Goal: Task Accomplishment & Management: Use online tool/utility

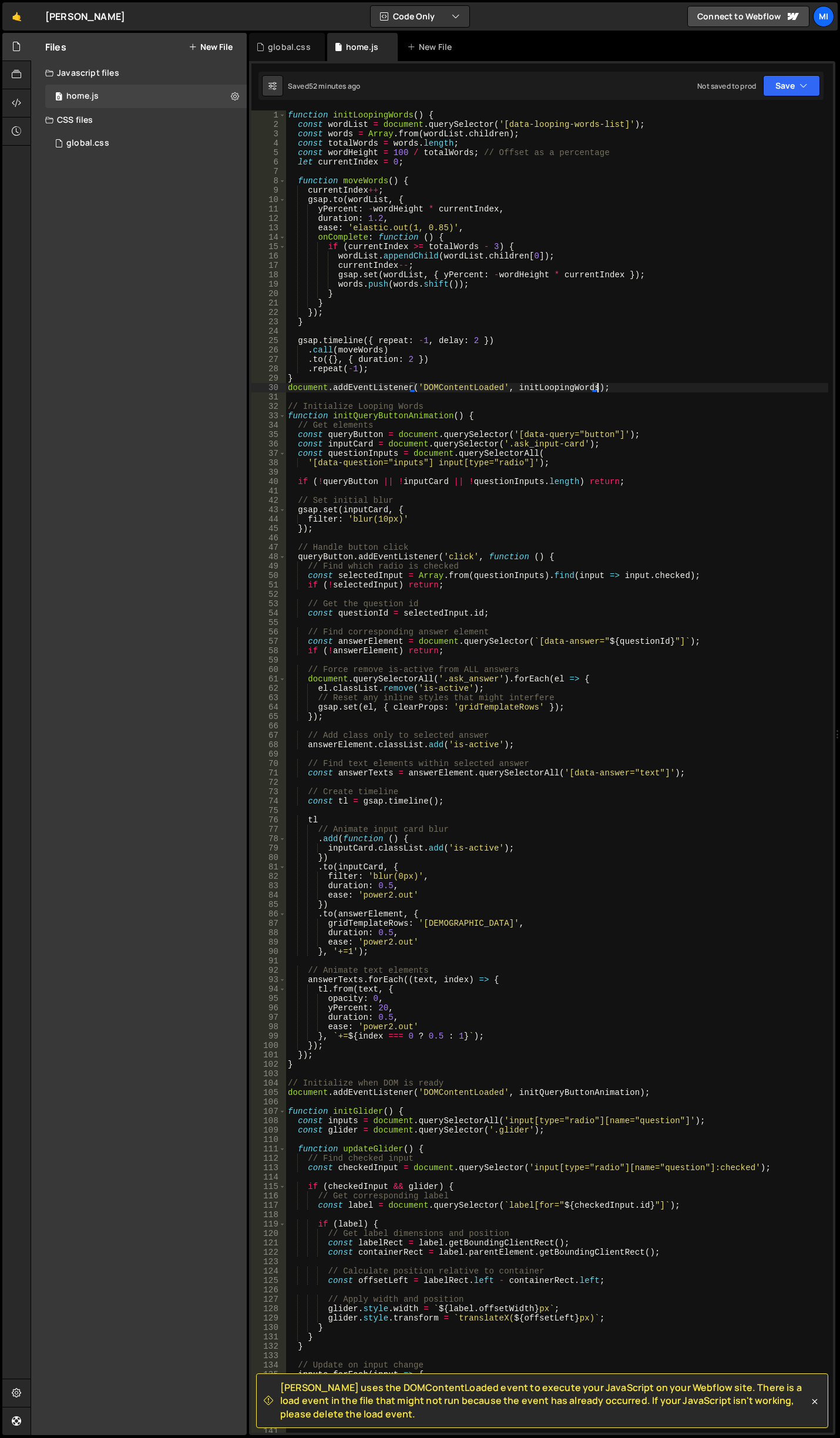
scroll to position [0, 21]
click at [201, 44] on button "New File" at bounding box center [210, 47] width 44 height 9
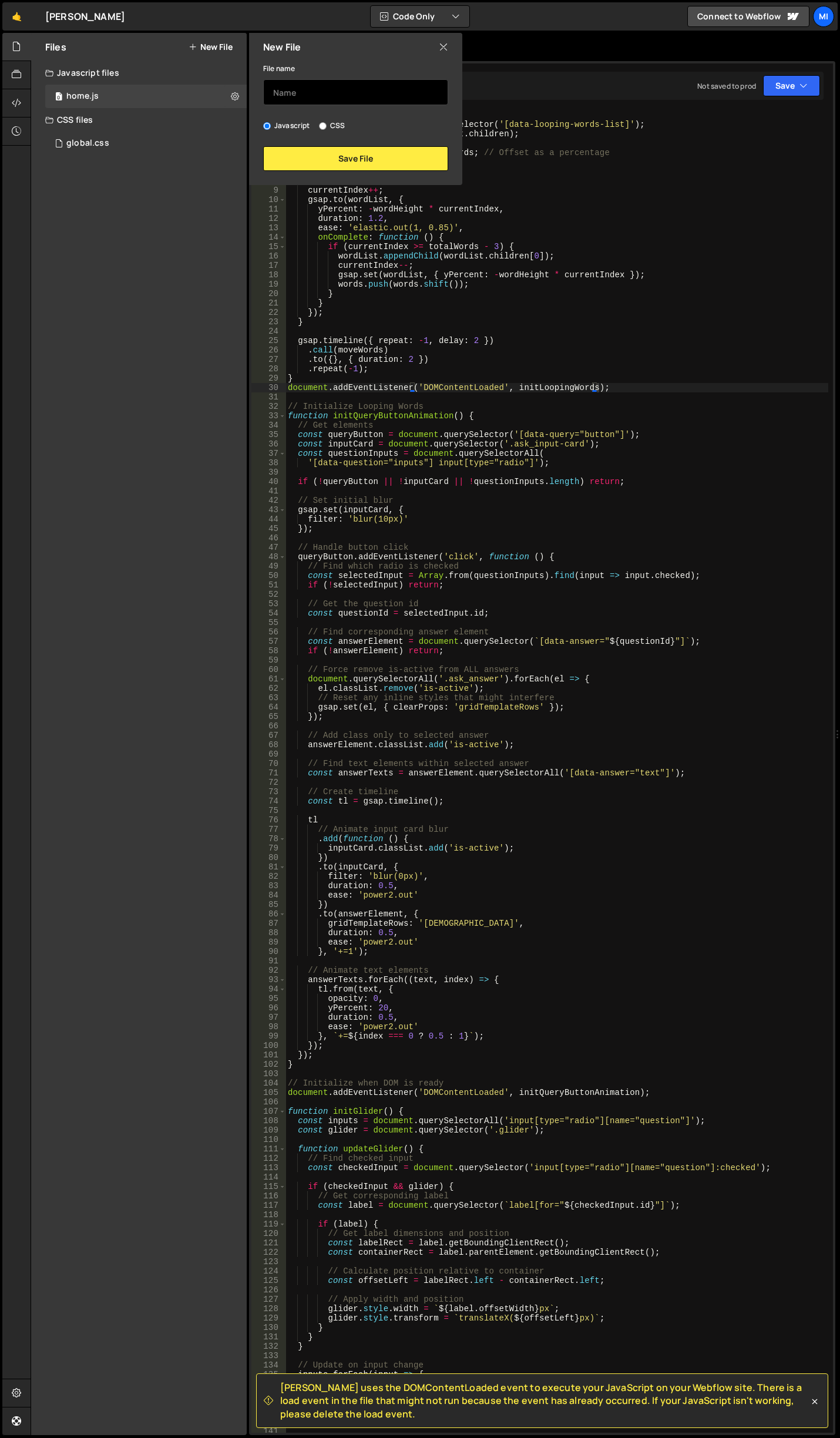
click at [348, 90] on input "text" at bounding box center [355, 91] width 185 height 25
type input "canvas"
click at [347, 148] on button "Save File" at bounding box center [355, 158] width 185 height 24
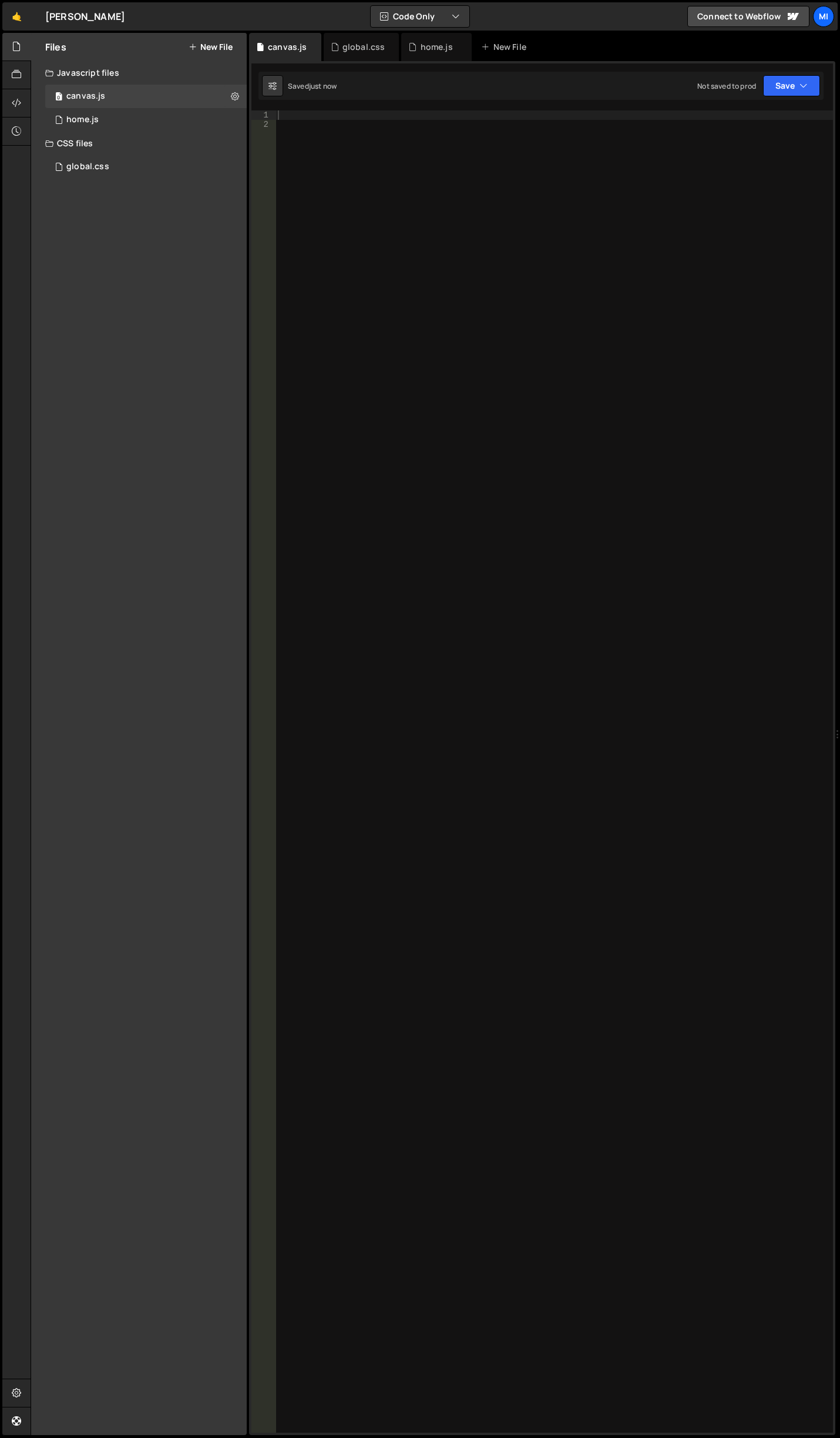
drag, startPoint x: 499, startPoint y: 712, endPoint x: 531, endPoint y: 685, distance: 41.9
click at [499, 712] on div at bounding box center [555, 781] width 557 height 1341
paste textarea "initAnimate();"
type textarea "initAnimate();"
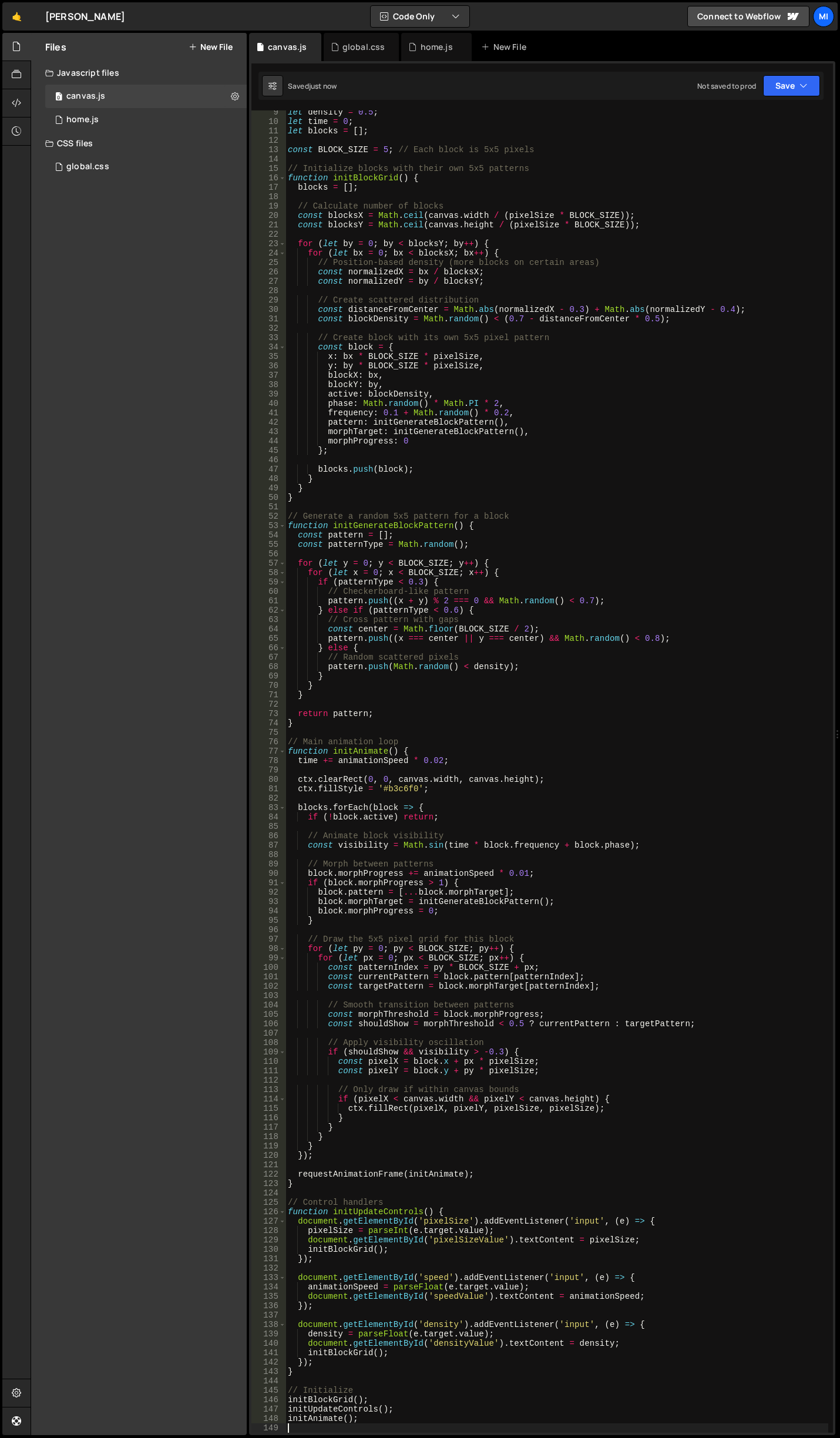
scroll to position [0, 0]
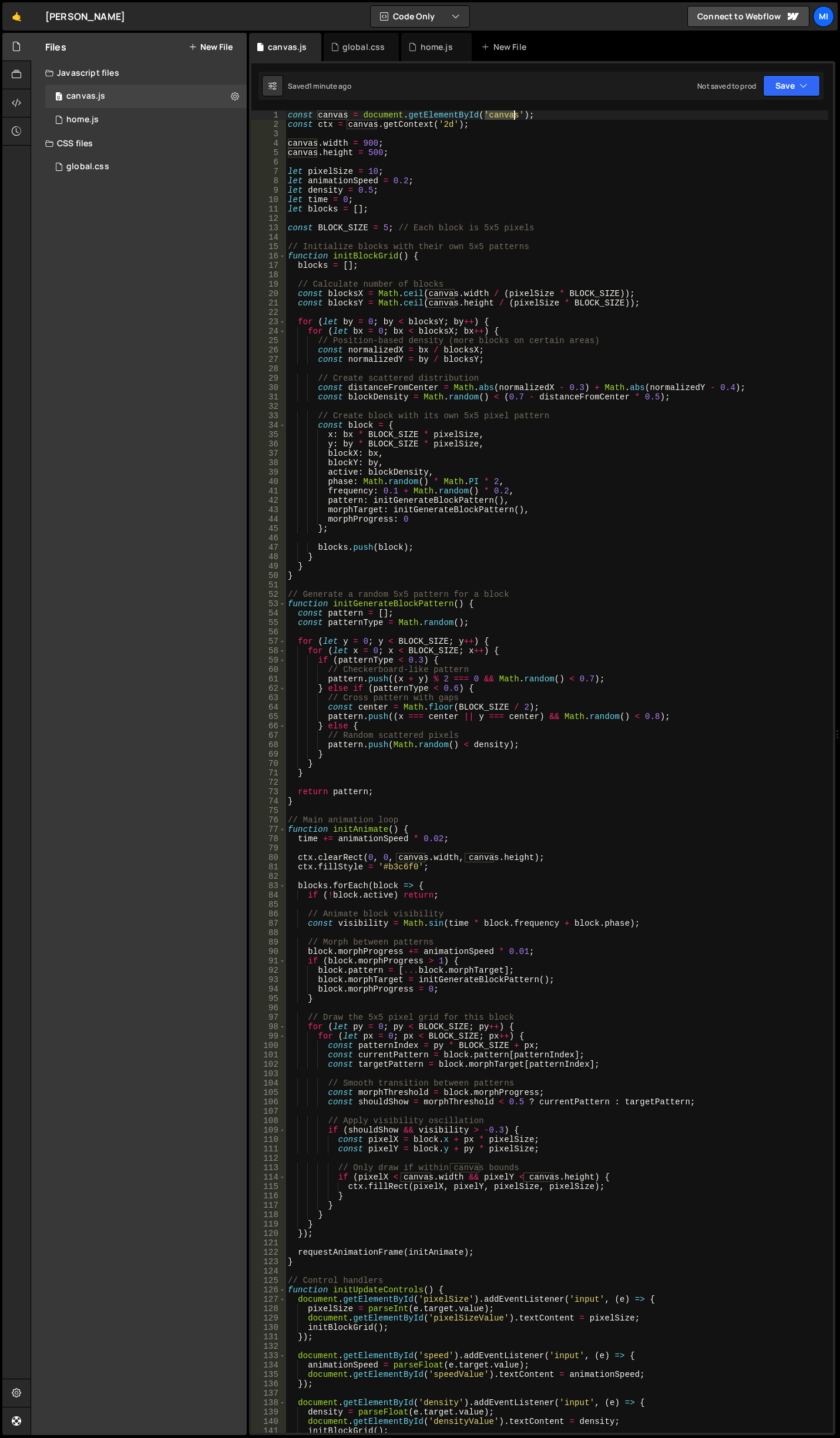
drag, startPoint x: 486, startPoint y: 116, endPoint x: 515, endPoint y: 116, distance: 29.0
click at [515, 116] on div "const canvas = document . getElementById ( 'canvas' ) ; const ctx = canvas . ge…" at bounding box center [557, 781] width 542 height 1341
type textarea "const canvas = document.getElementById('canvas');"
click at [24, 93] on div at bounding box center [16, 104] width 29 height 28
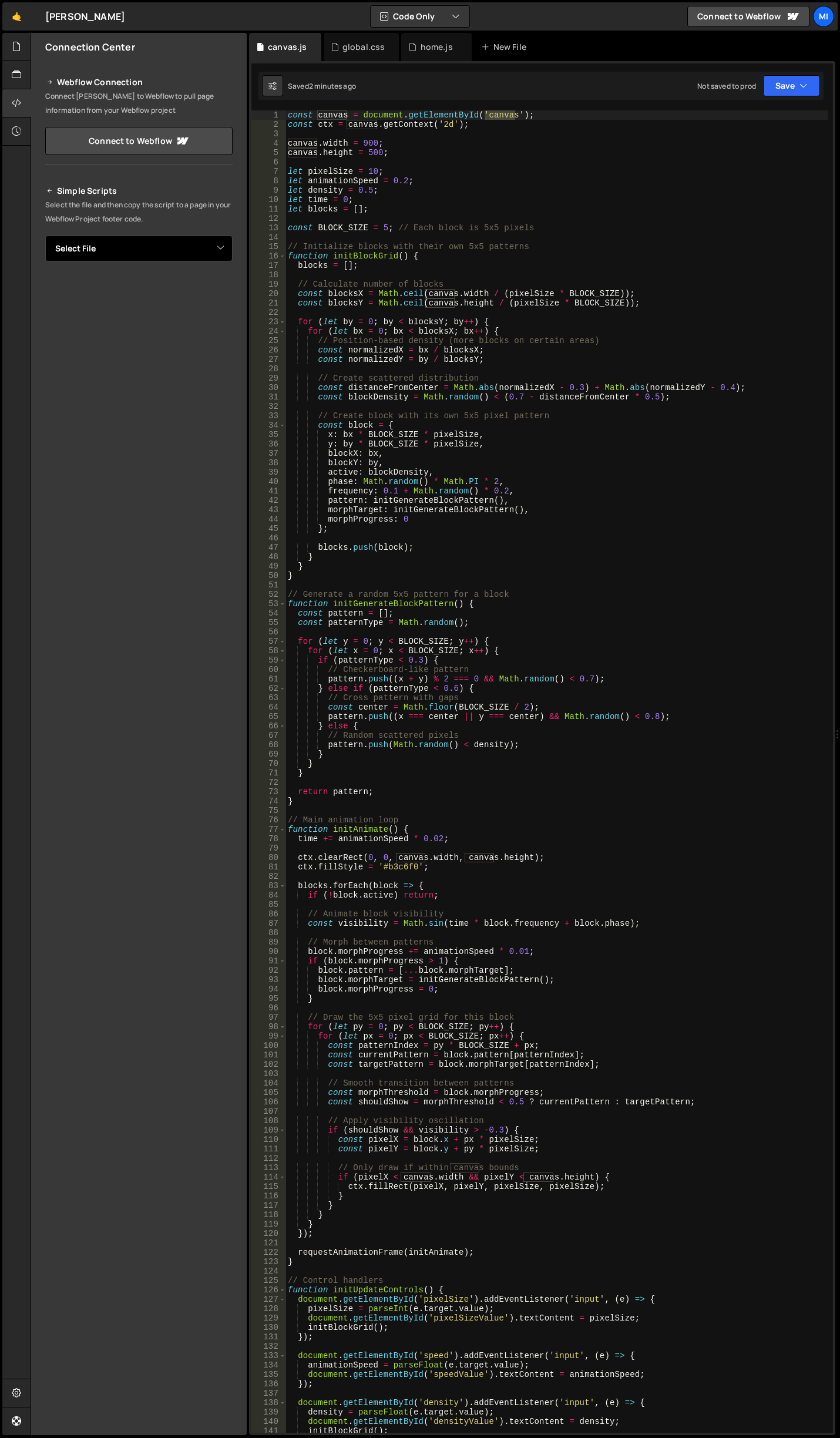
click at [161, 247] on select "Select File home.js global.css canvas.js" at bounding box center [138, 248] width 187 height 25
select select "45727"
click at [45, 235] on select "Select File home.js global.css canvas.js" at bounding box center [138, 248] width 187 height 25
click at [227, 289] on button "Button group with nested dropdown" at bounding box center [224, 288] width 16 height 24
click at [191, 304] on link "Copy Staging js" at bounding box center [184, 310] width 98 height 16
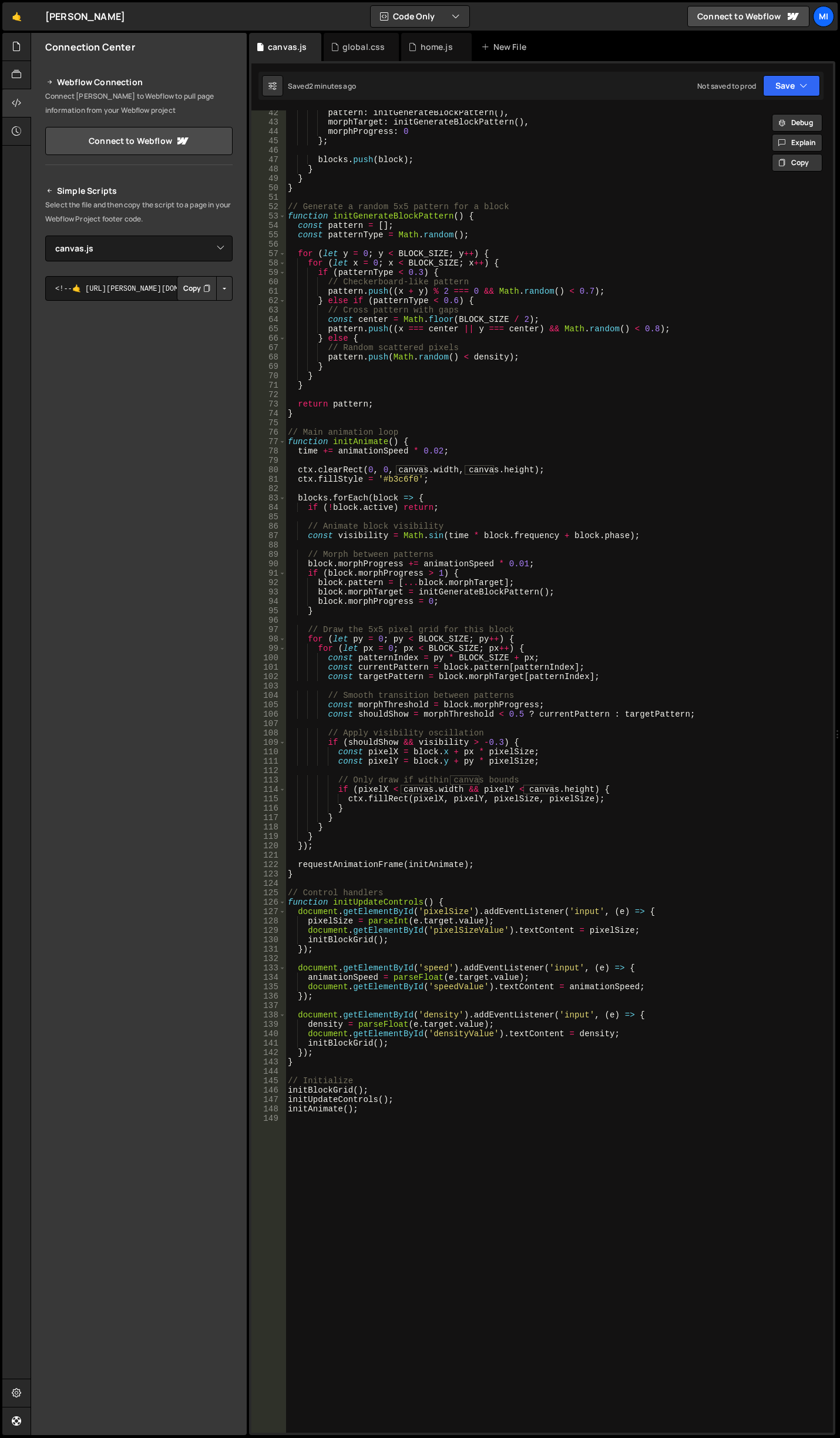
scroll to position [735, 0]
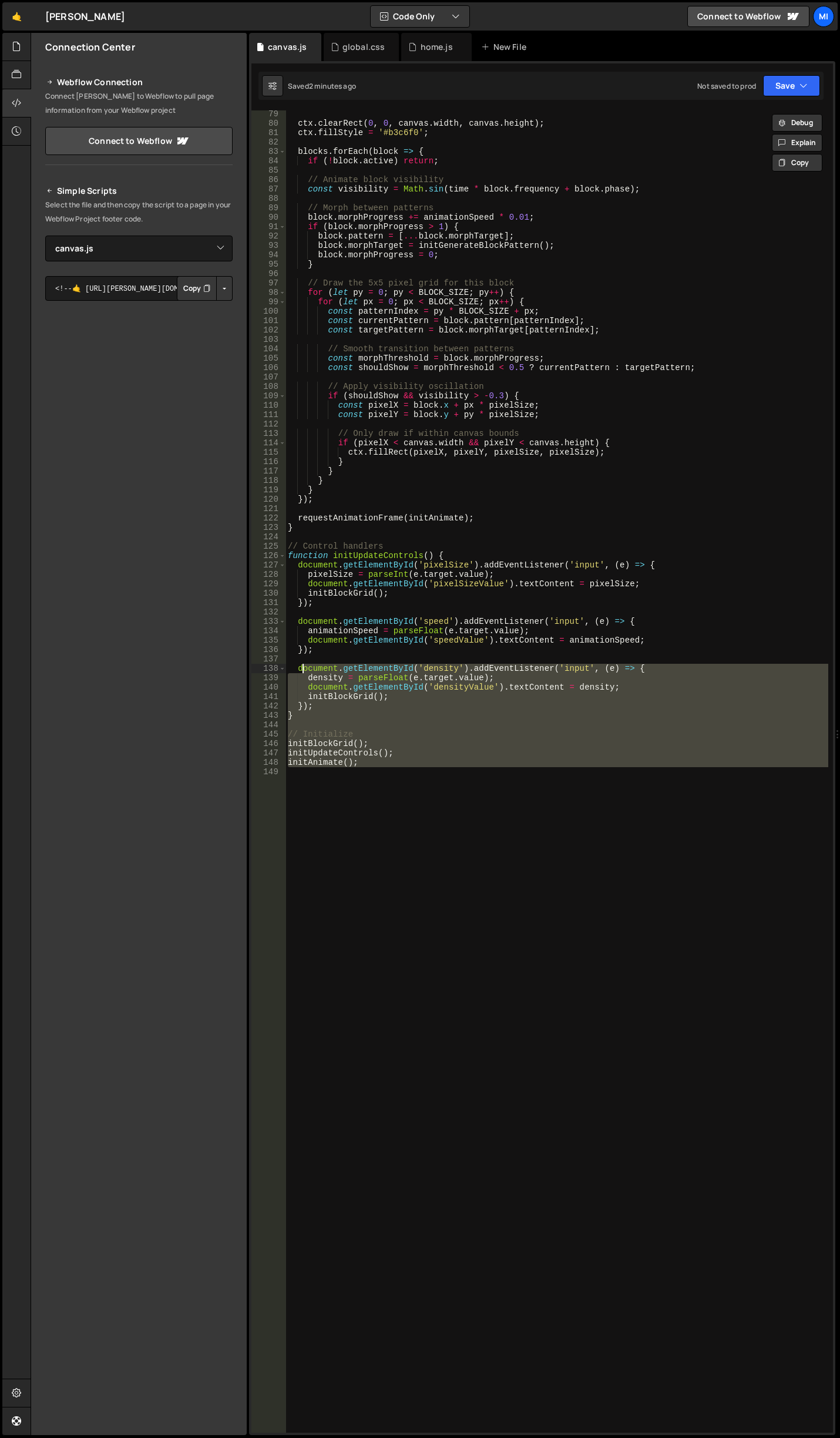
drag, startPoint x: 405, startPoint y: 767, endPoint x: 305, endPoint y: 671, distance: 138.6
click at [305, 671] on div "ctx . clearRect ( 0 , 0 , canvas . width , canvas . height ) ; ctx . fillStyle …" at bounding box center [557, 780] width 542 height 1341
click at [381, 699] on div "ctx . clearRect ( 0 , 0 , canvas . width , canvas . height ) ; ctx . fillStyle …" at bounding box center [557, 771] width 542 height 1322
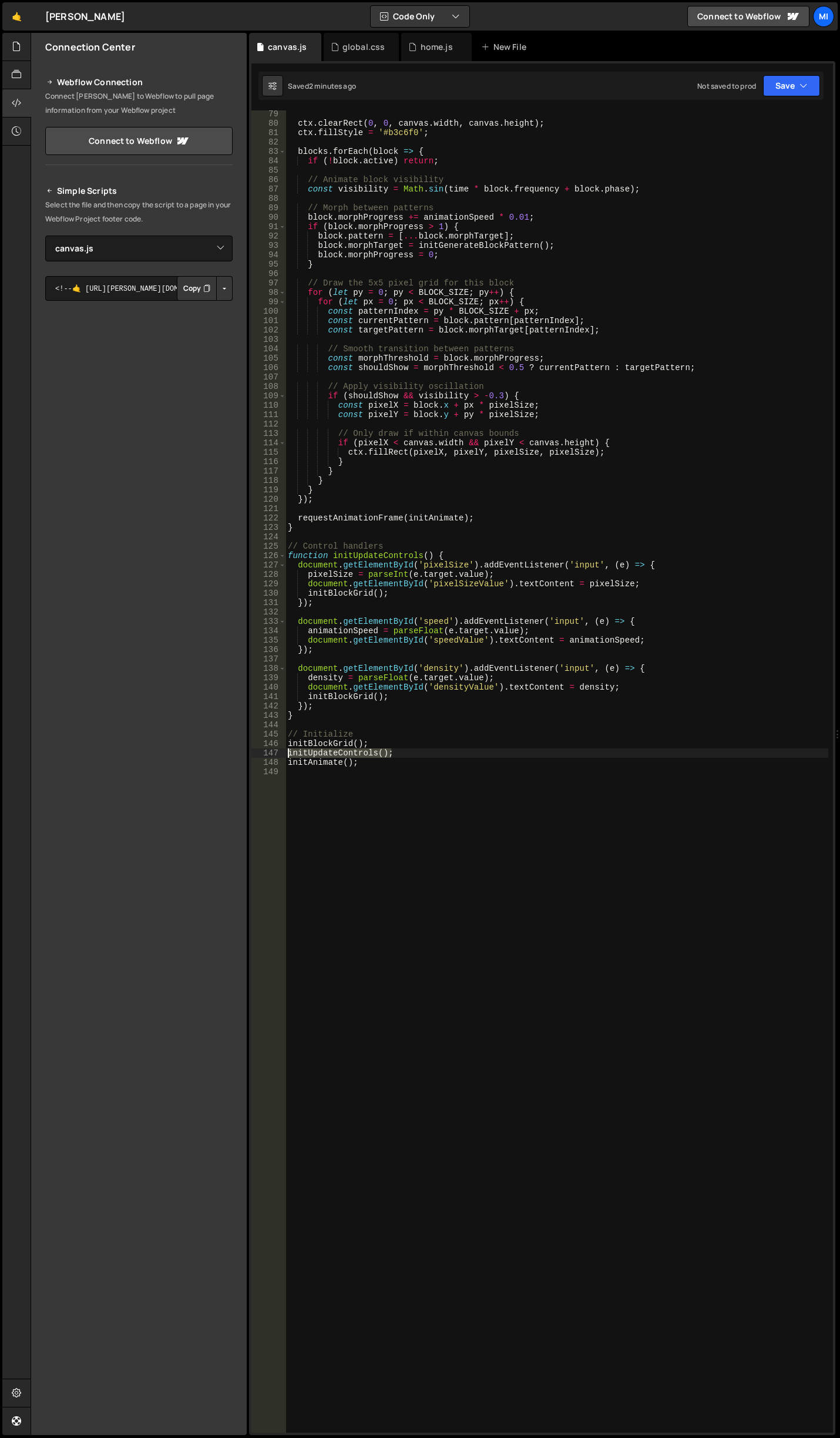
drag, startPoint x: 400, startPoint y: 754, endPoint x: 262, endPoint y: 750, distance: 138.1
click at [262, 750] on div "initBlockGrid(); 79 80 81 82 83 84 85 86 87 88 89 90 91 92 93 94 95 96 97 98 99…" at bounding box center [541, 771] width 581 height 1322
type textarea "initUpdateControls();"
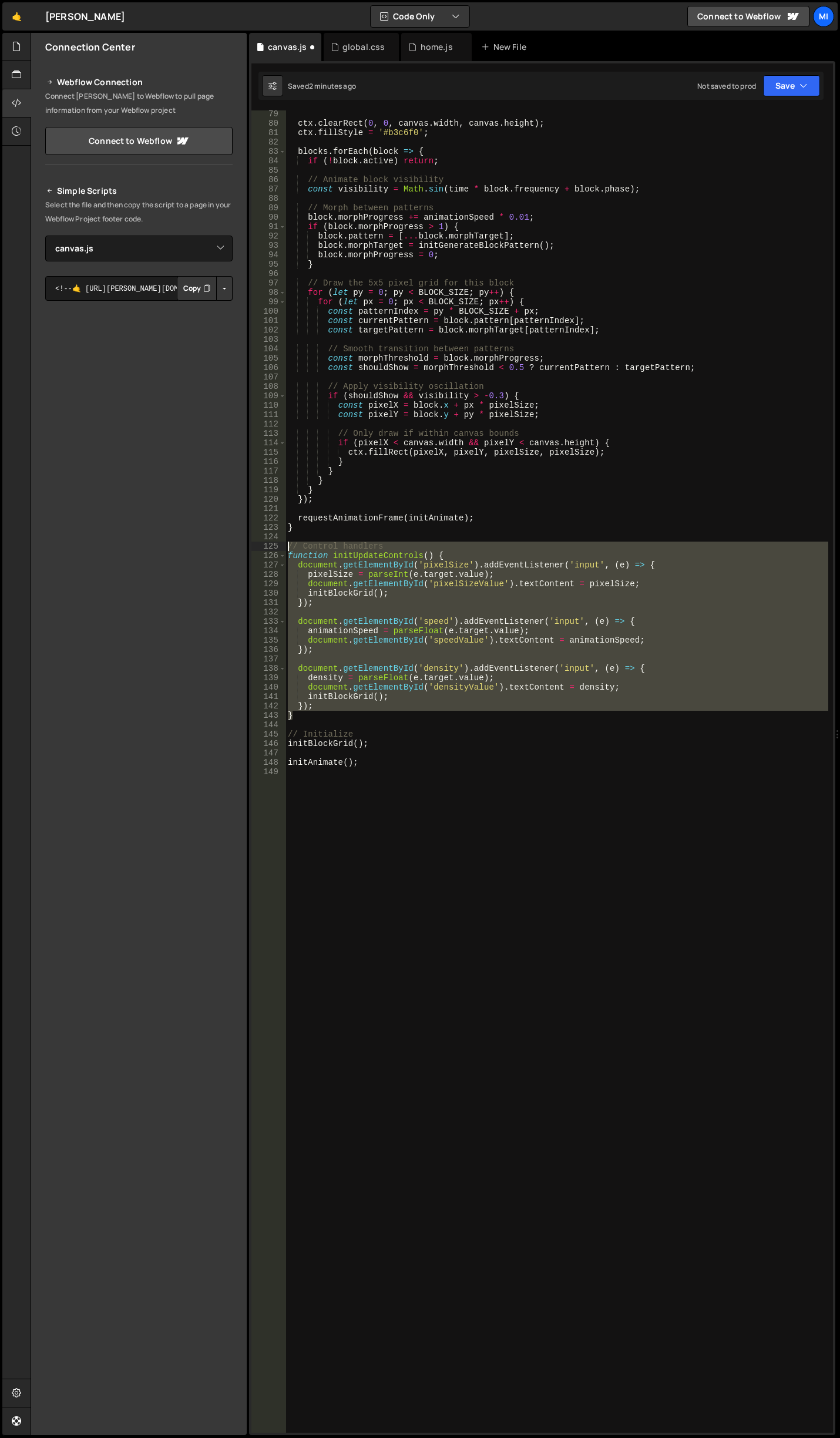
drag, startPoint x: 309, startPoint y: 719, endPoint x: 219, endPoint y: 548, distance: 193.2
click at [219, 548] on div "Files New File Javascript files 0 canvas.js 0 0 home.js 0 CSS files global.css 0" at bounding box center [434, 734] width 809 height 1402
type textarea "// Control handlers function initUpdateControls() {"
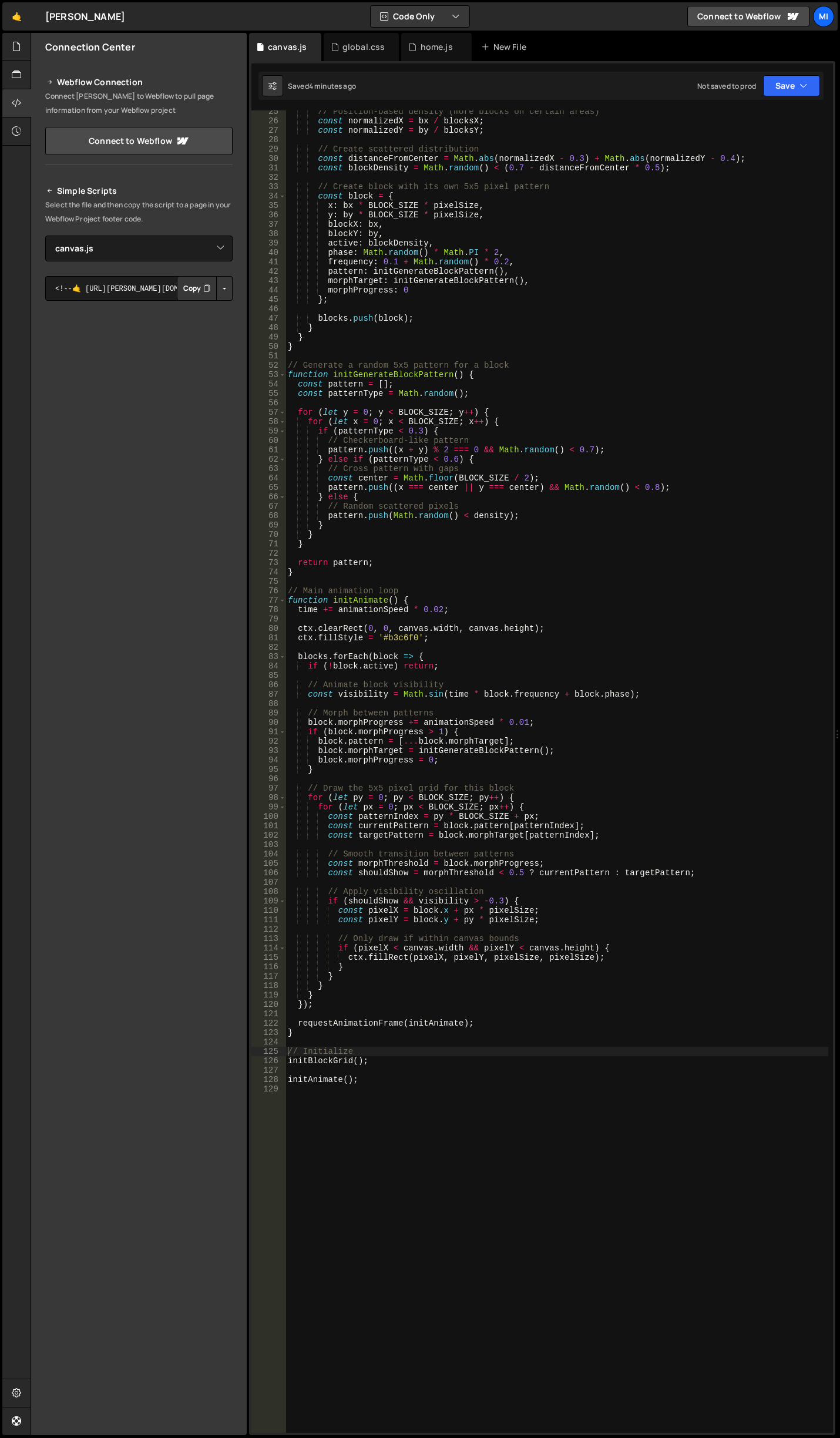
scroll to position [0, 0]
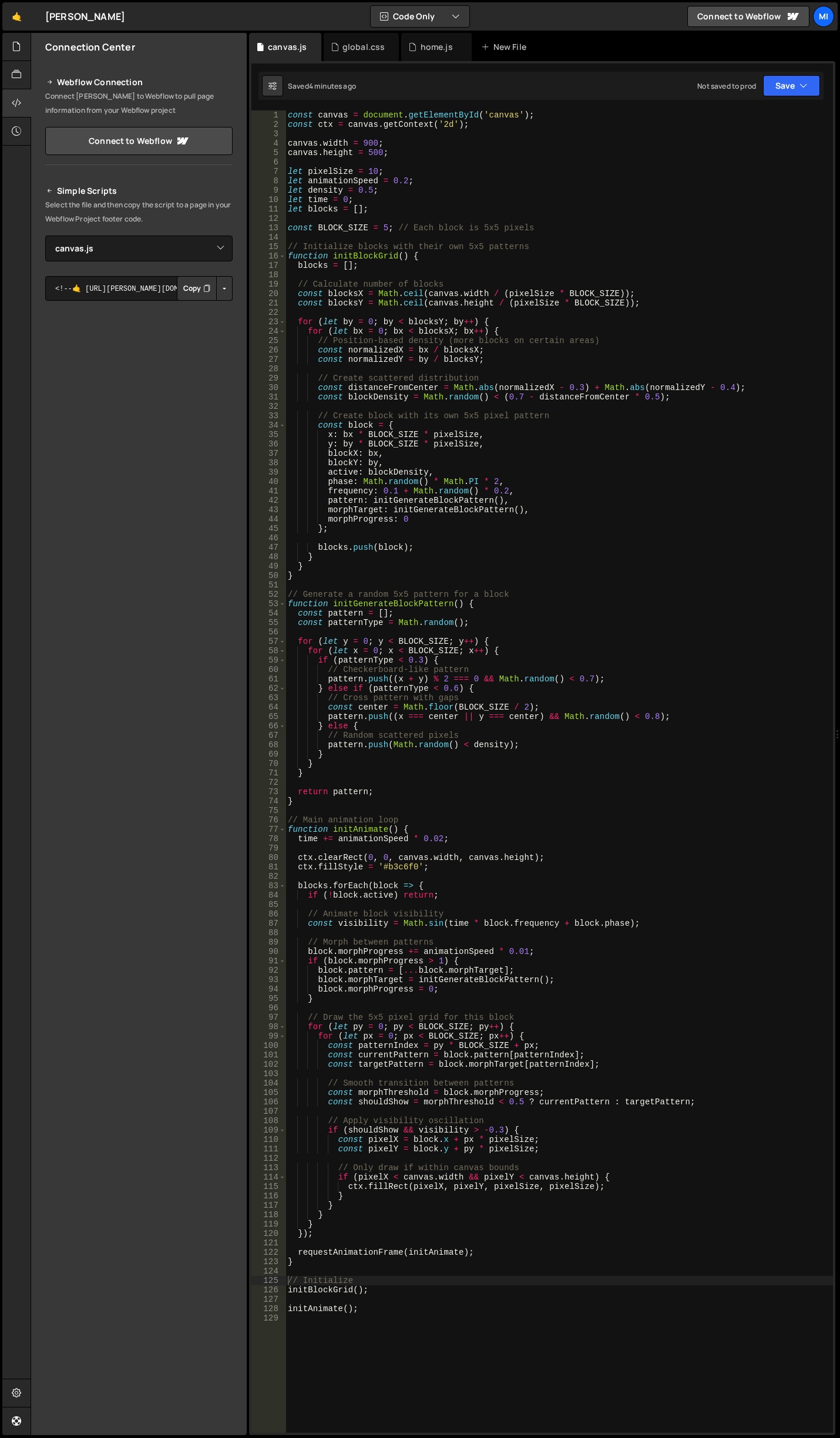
click at [477, 113] on div "const canvas = document . getElementById ( 'canvas' ) ; const ctx = canvas . ge…" at bounding box center [558, 781] width 547 height 1341
drag, startPoint x: 541, startPoint y: 116, endPoint x: 205, endPoint y: 103, distance: 336.3
click at [205, 103] on div "Files New File Javascript files 0 canvas.js 0 0 home.js 0 CSS files global.css 0" at bounding box center [434, 734] width 809 height 1402
click at [522, 121] on div "const canvas = document . getElementById ( 'canvas' ) ; const ctx = canvas . ge…" at bounding box center [558, 781] width 547 height 1341
drag, startPoint x: 542, startPoint y: 117, endPoint x: 161, endPoint y: 112, distance: 381.0
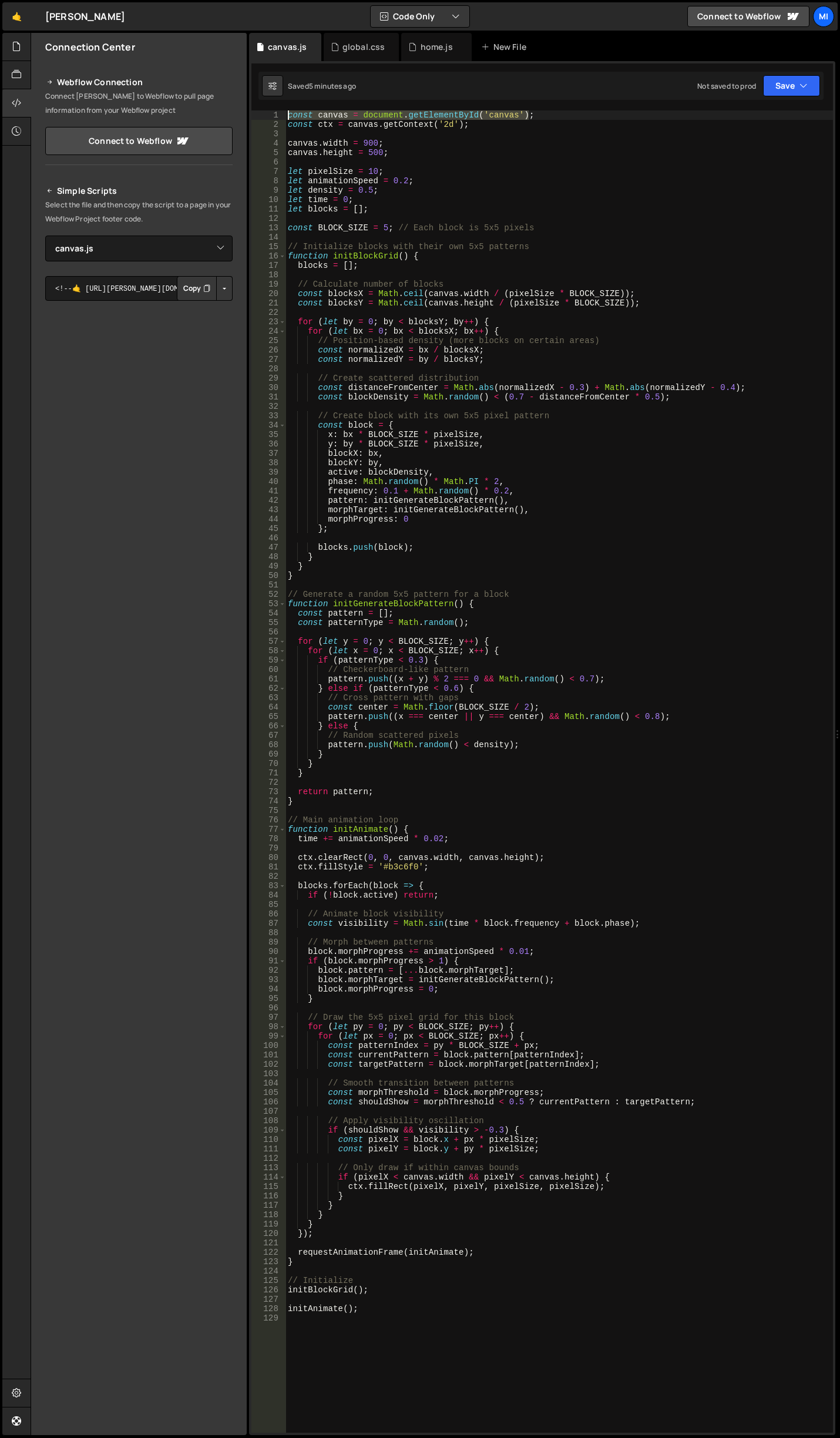
click at [161, 112] on div "Files New File Javascript files 0 canvas.js 0 0 home.js 0 CSS files global.css 0" at bounding box center [434, 734] width 809 height 1402
paste textarea "es = document.querySelectorAll('.my-"
drag, startPoint x: 508, startPoint y: 110, endPoint x: 553, endPoint y: 112, distance: 45.0
click at [553, 112] on div "const canvases = document . querySelectorAll ( '.my-canvas' ) ; const ctx = can…" at bounding box center [558, 781] width 547 height 1341
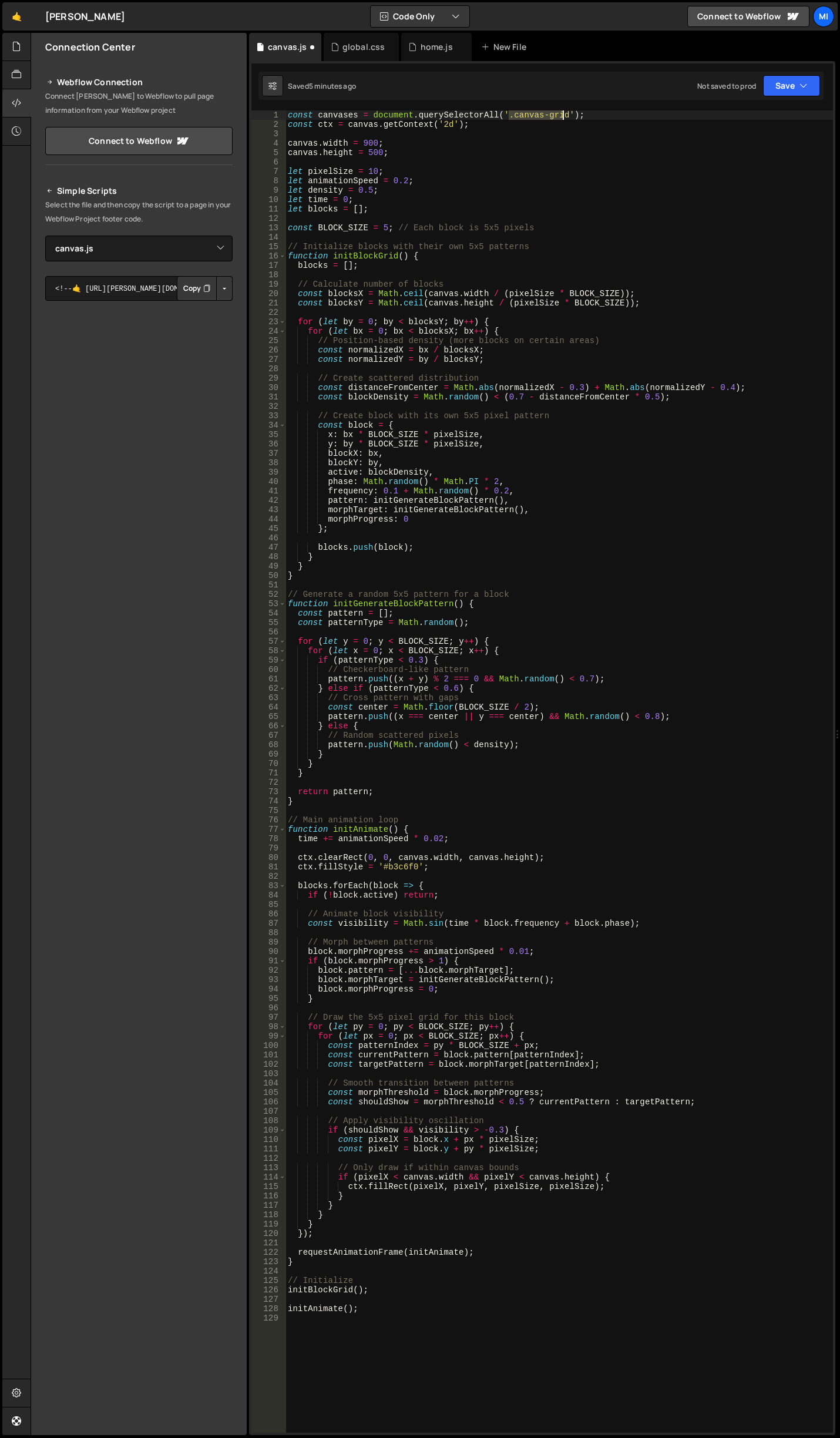
drag, startPoint x: 509, startPoint y: 112, endPoint x: 563, endPoint y: 112, distance: 54.0
click at [563, 112] on div "const canvases = document . querySelectorAll ( '.canvas-grid' ) ; const ctx = c…" at bounding box center [558, 781] width 547 height 1341
click at [650, 353] on div "const canvases = document . querySelectorAll ( '.canvas-grid' ) ; const ctx = c…" at bounding box center [558, 781] width 547 height 1341
click at [572, 516] on div "const canvases = document . querySelectorAll ( '.canvas-grid' ) ; const ctx = c…" at bounding box center [558, 781] width 547 height 1341
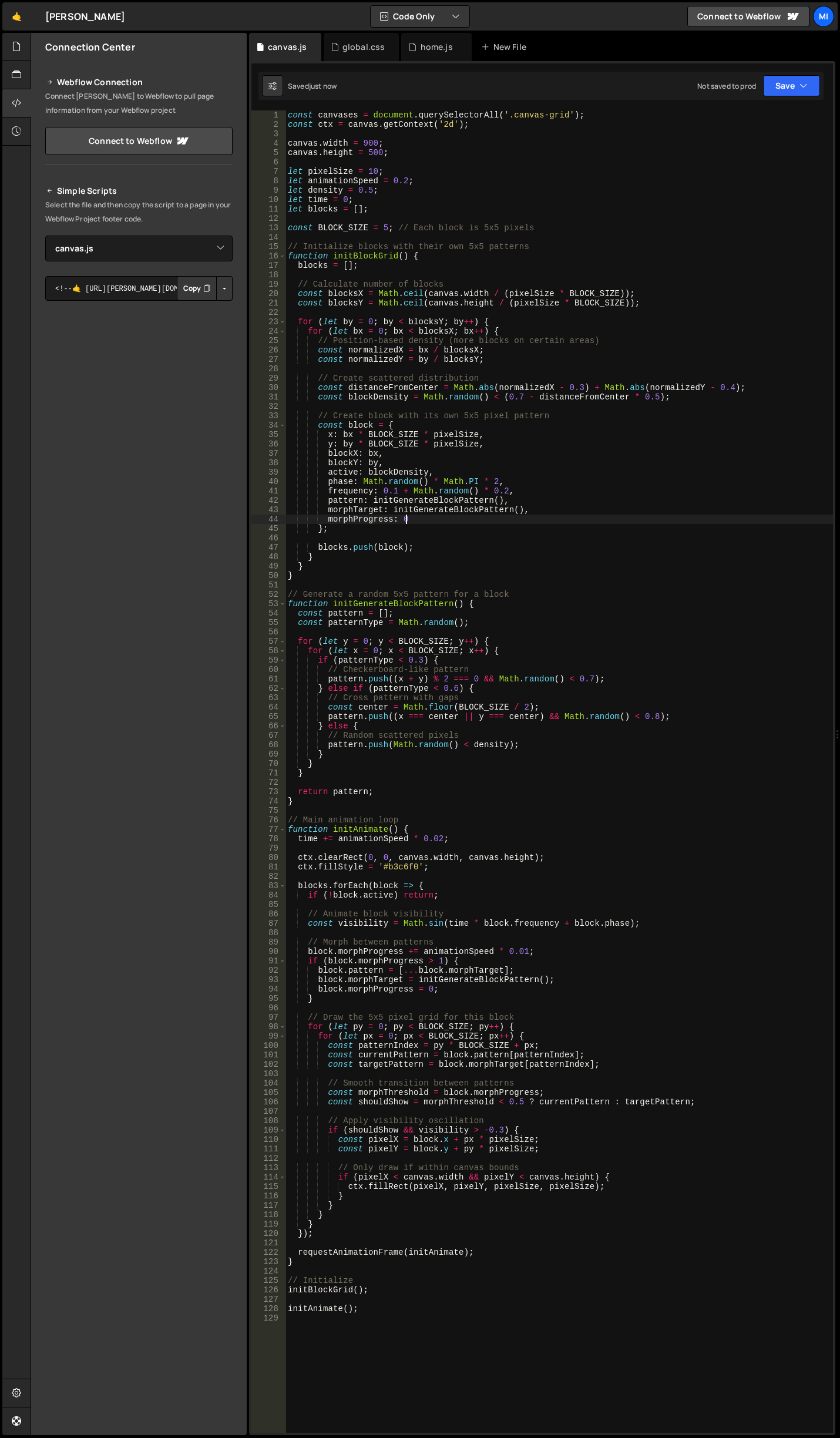
type textarea "initAnimate();"
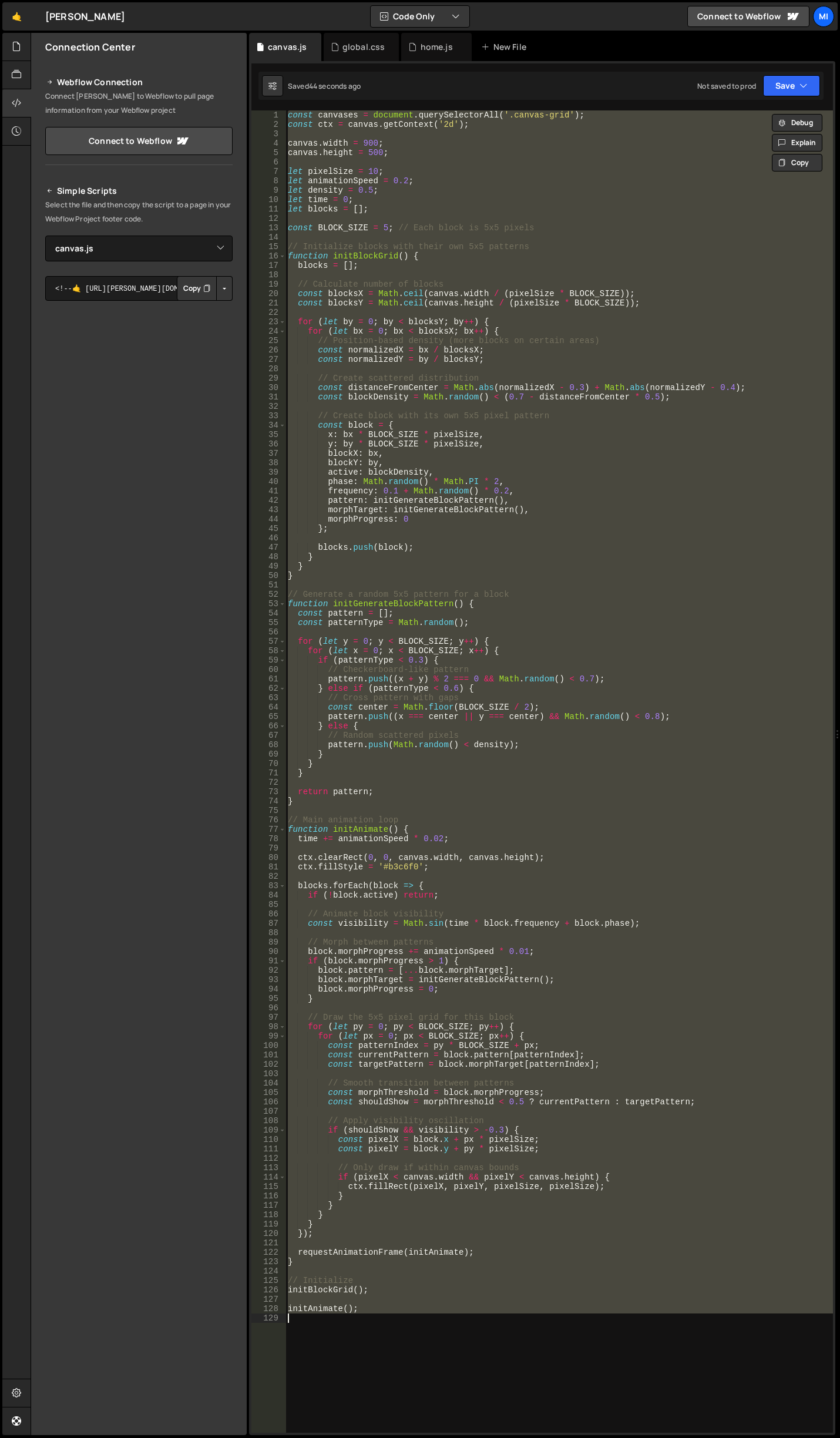
click at [537, 402] on div "const canvases = document . querySelectorAll ( '.canvas-grid' ) ; const ctx = c…" at bounding box center [558, 771] width 547 height 1322
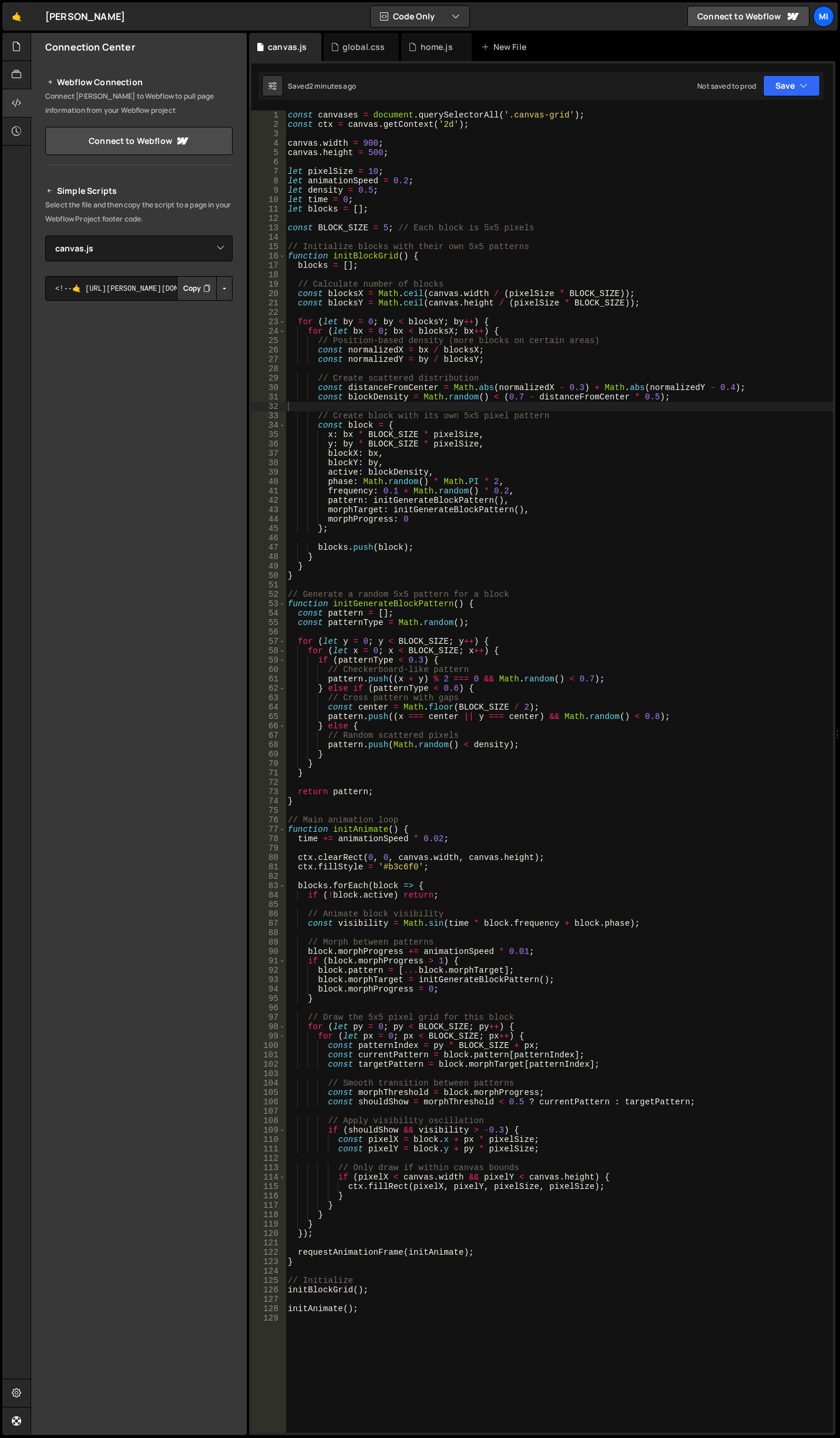
click at [659, 437] on div "const canvases = document . querySelectorAll ( '.canvas-grid' ) ; const ctx = c…" at bounding box center [558, 781] width 547 height 1341
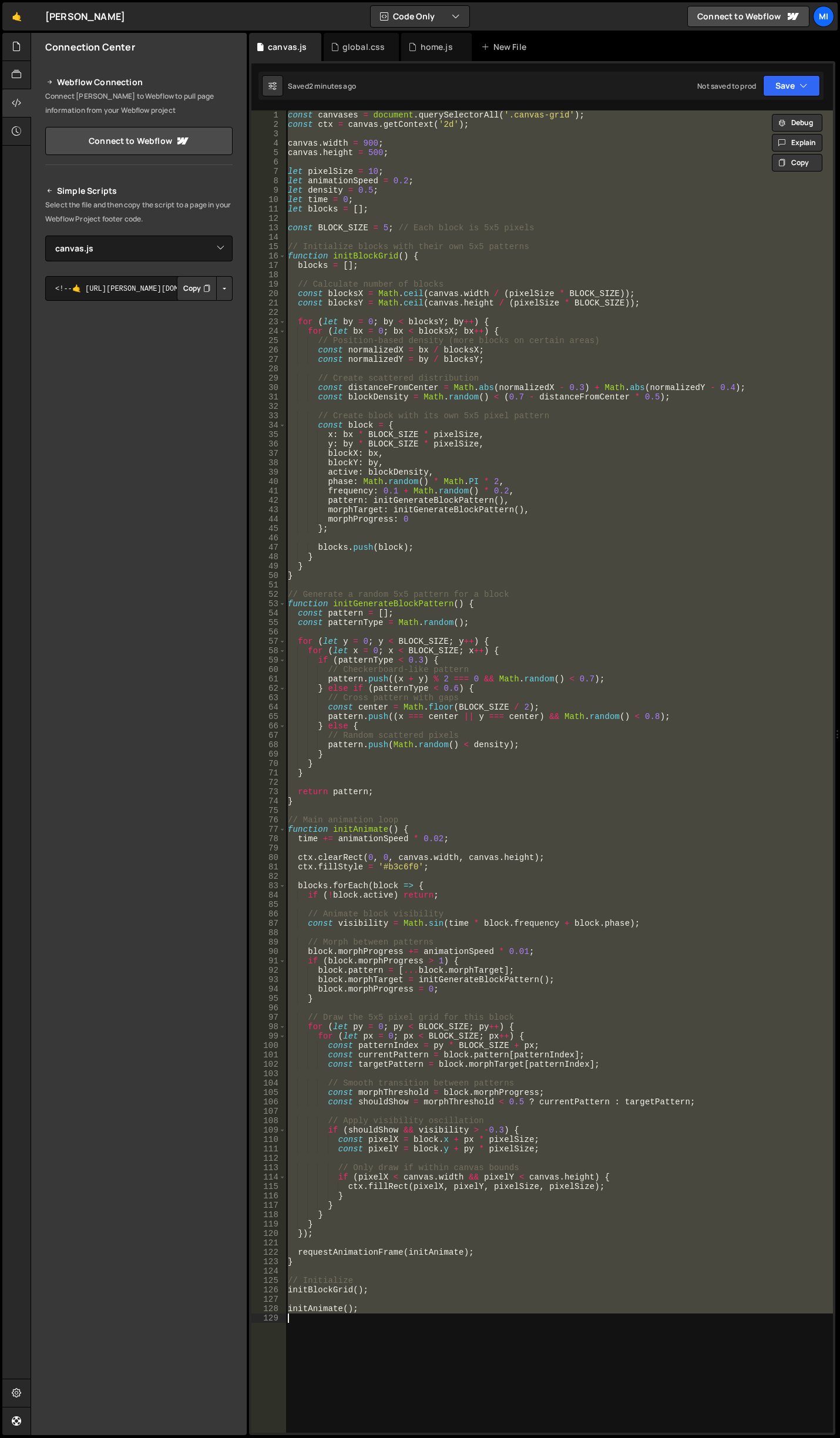
paste textarea "});"
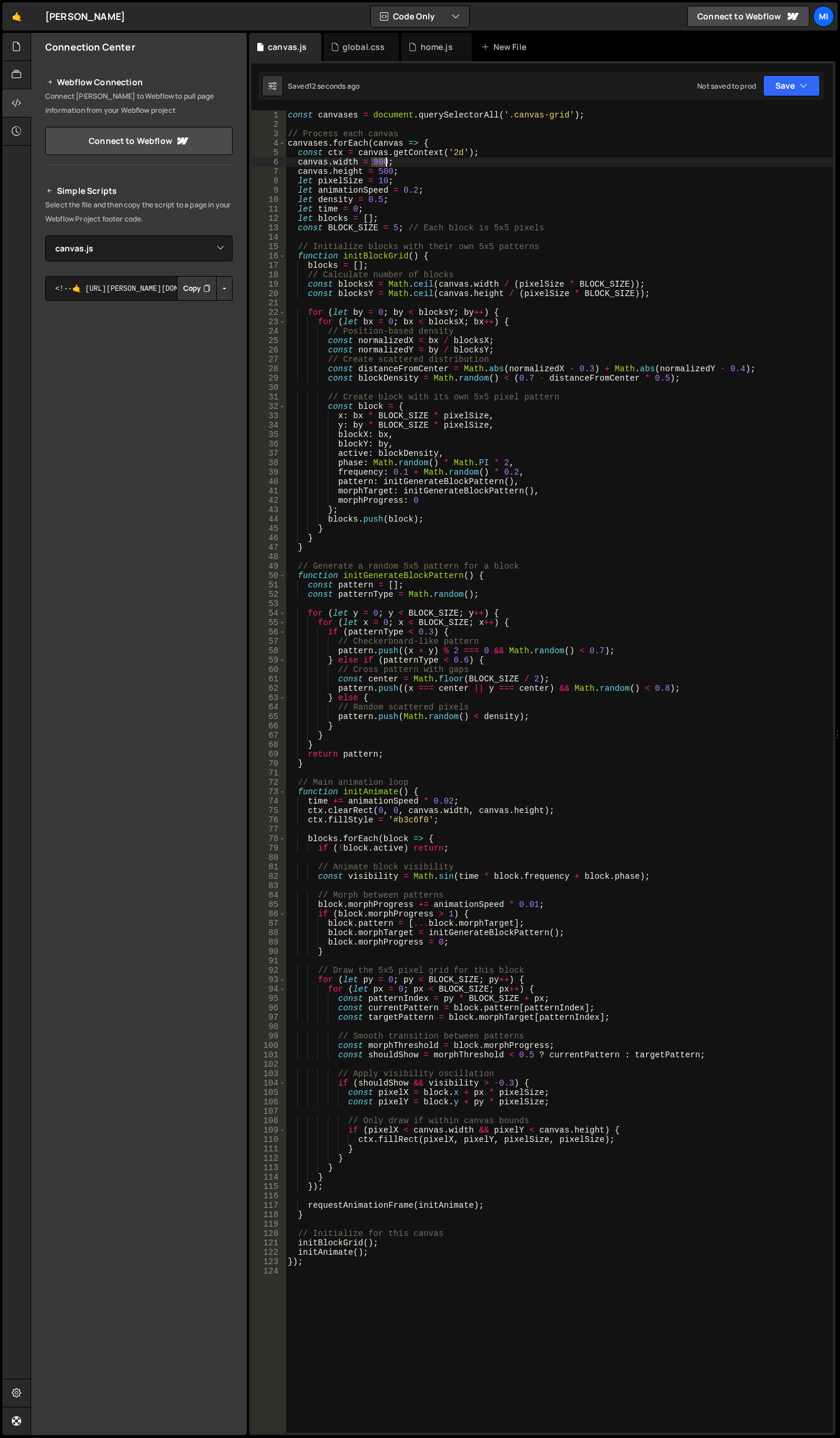
drag, startPoint x: 373, startPoint y: 162, endPoint x: 388, endPoint y: 160, distance: 15.1
click at [388, 160] on div "const canvases = document . querySelectorAll ( '.canvas-grid' ) ; // Process ea…" at bounding box center [558, 781] width 547 height 1341
type textarea "canvas.width = 900;"
